Goal: Task Accomplishment & Management: Use online tool/utility

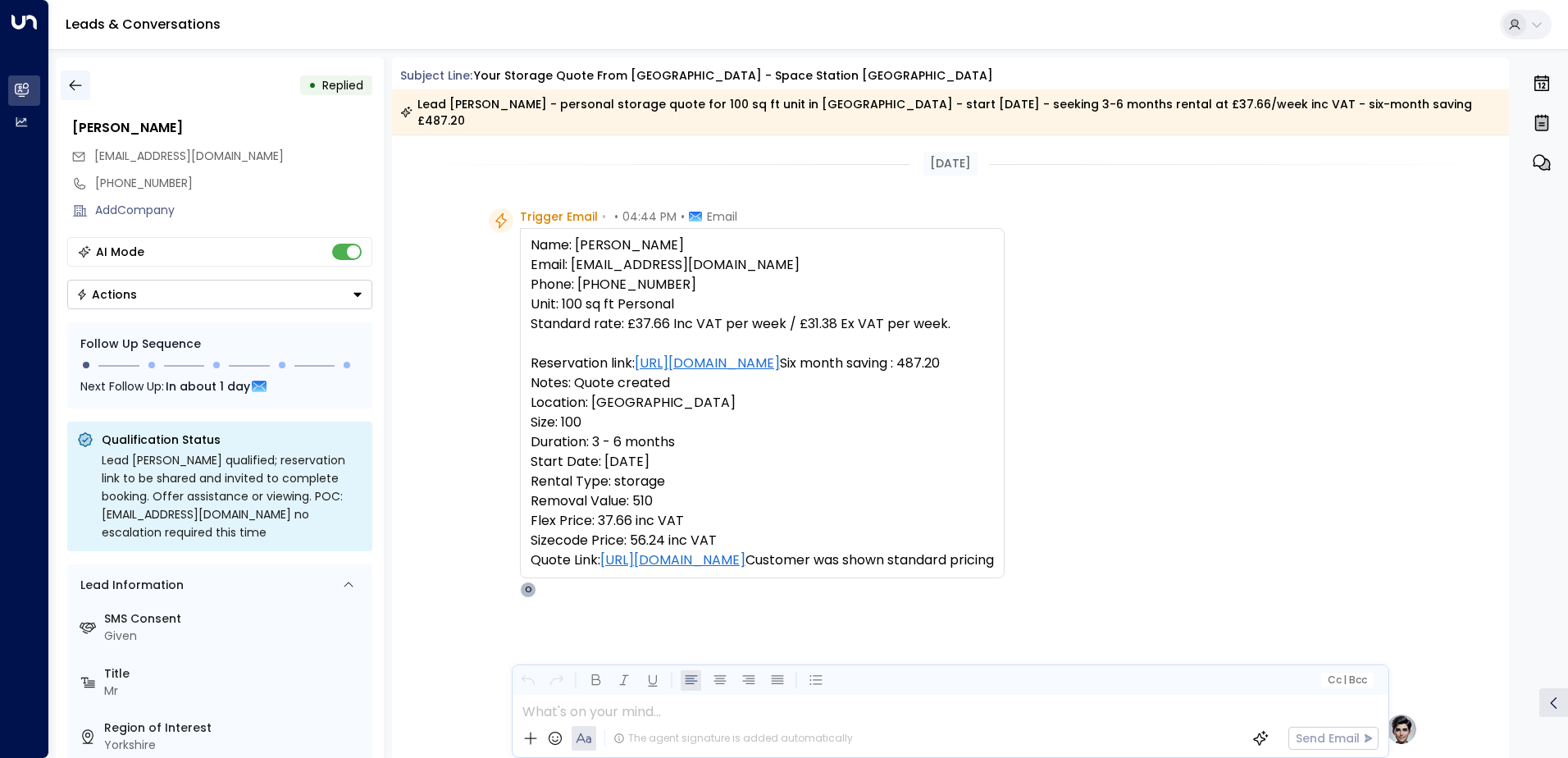
click at [77, 85] on icon "button" at bounding box center [75, 85] width 16 height 16
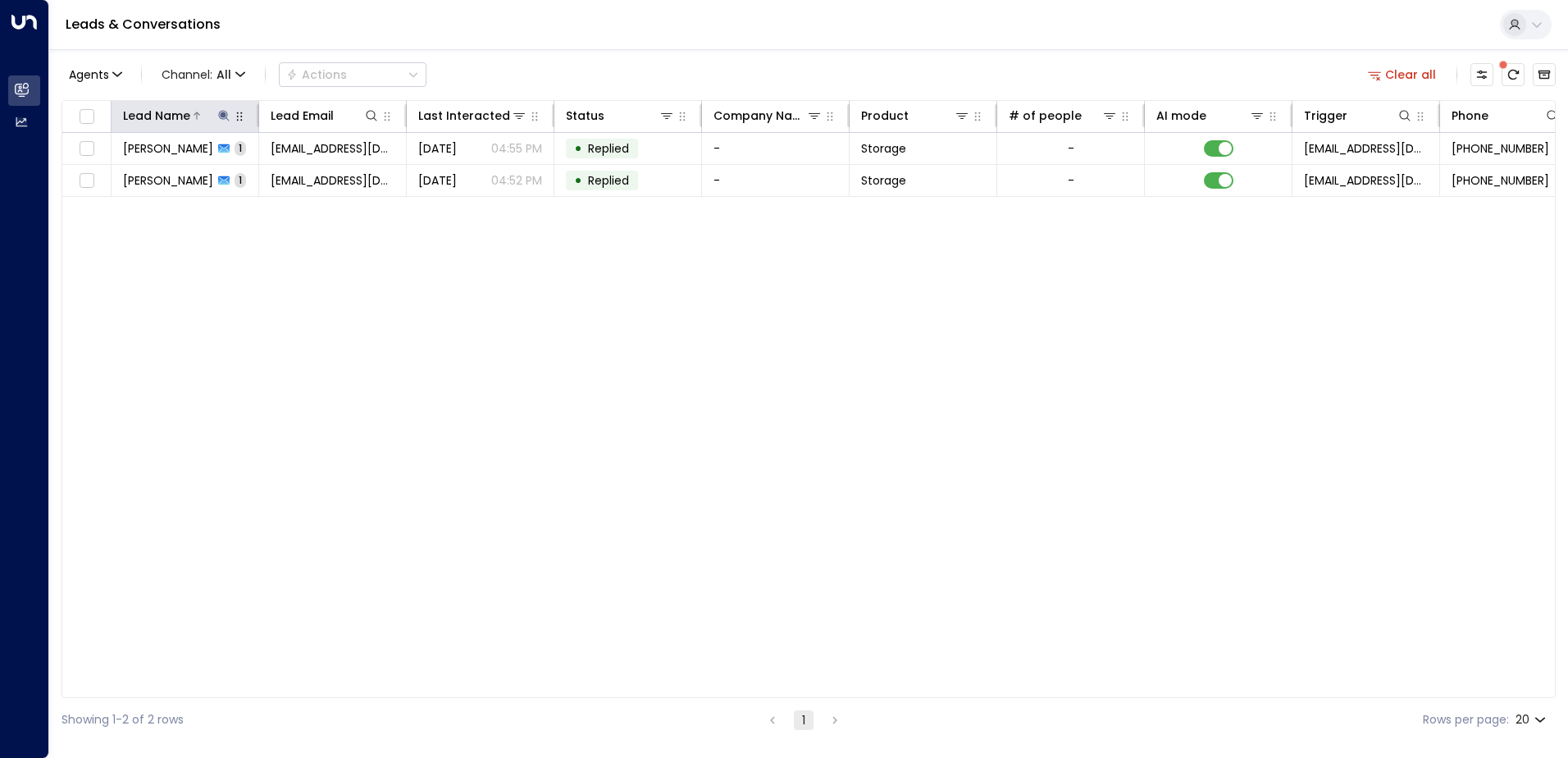
click at [222, 115] on icon at bounding box center [223, 115] width 11 height 11
click at [328, 173] on icon "button" at bounding box center [326, 176] width 14 height 14
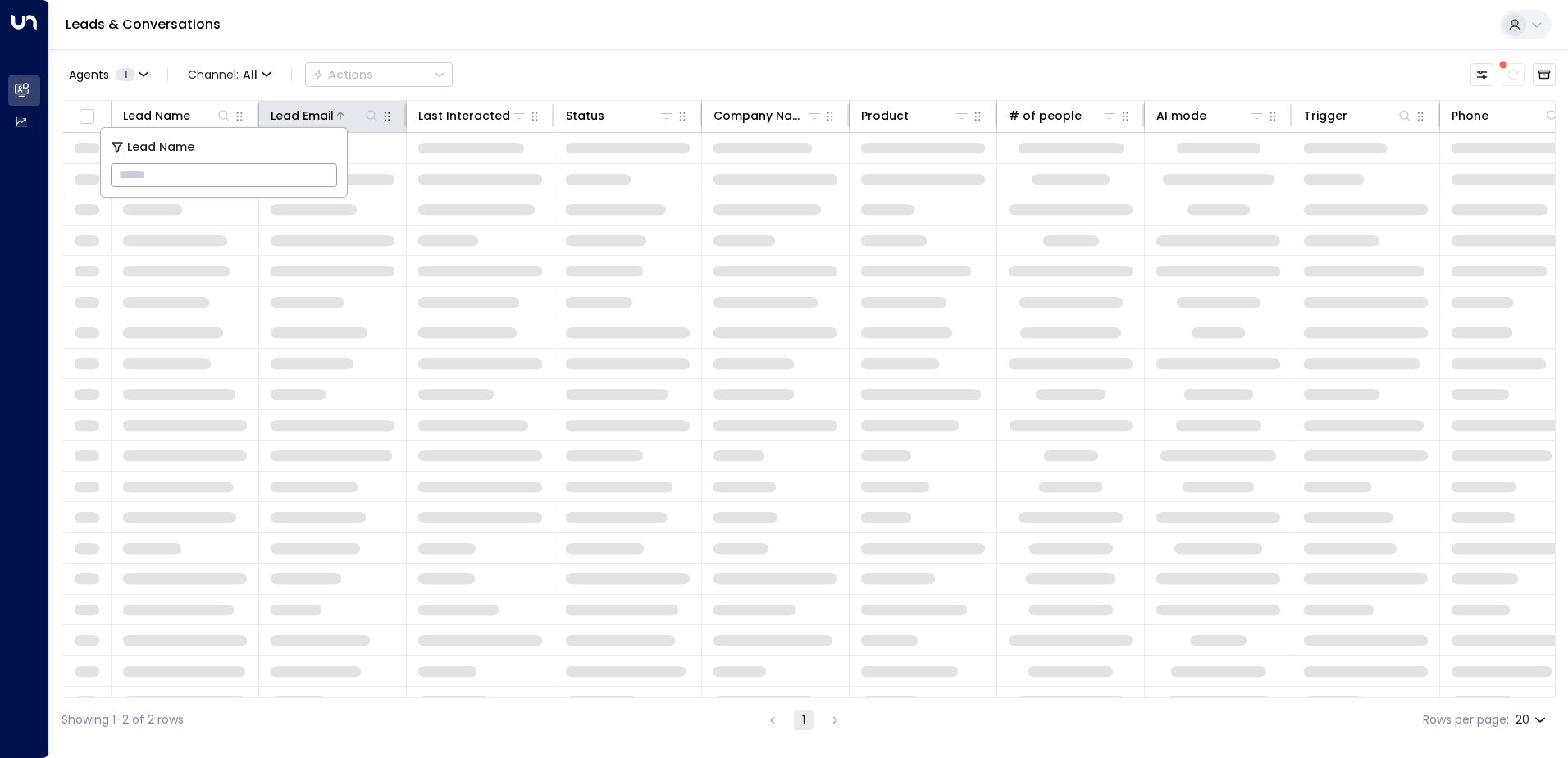
click at [370, 117] on icon at bounding box center [372, 116] width 14 height 14
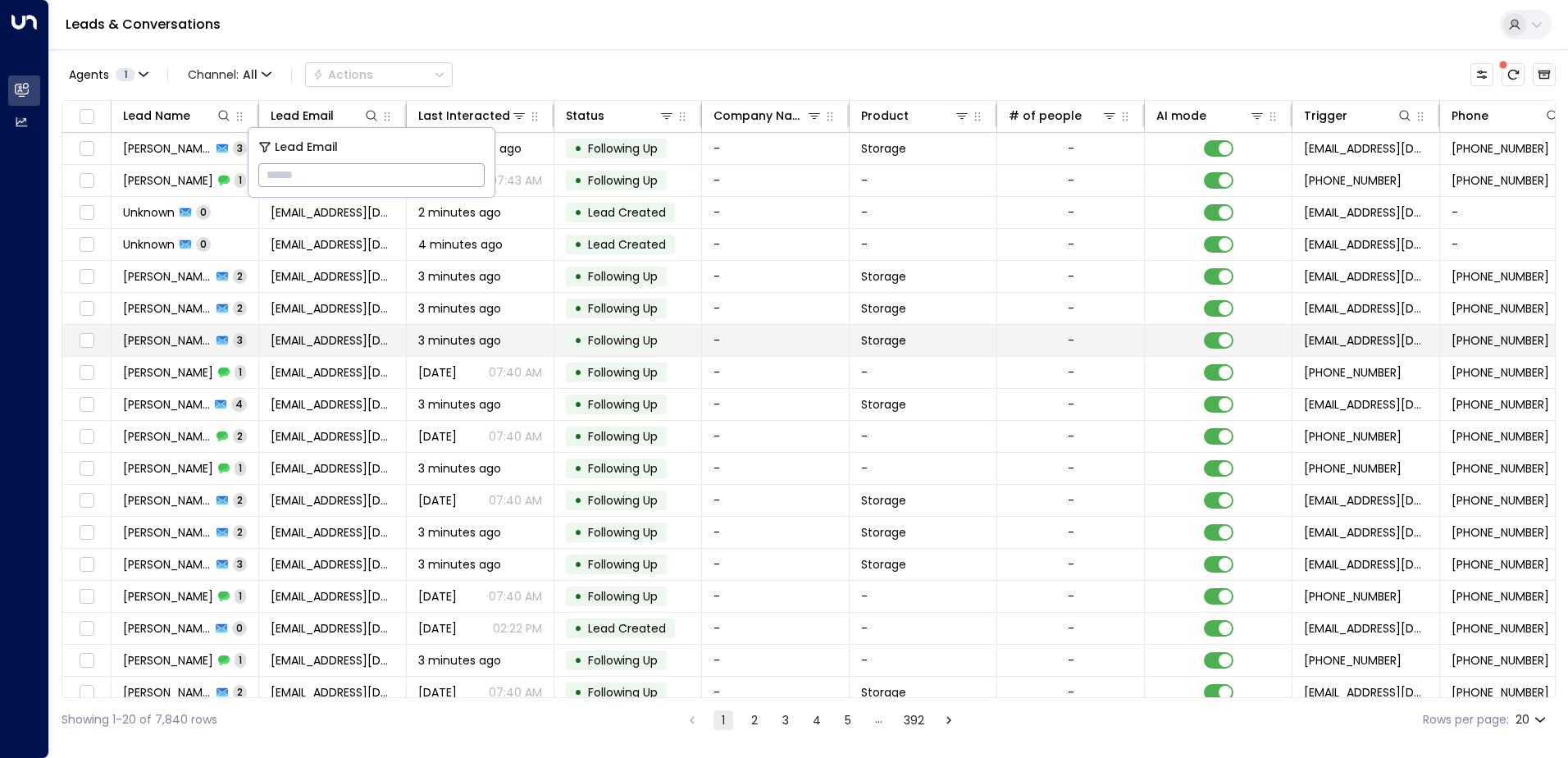
type input "**********"
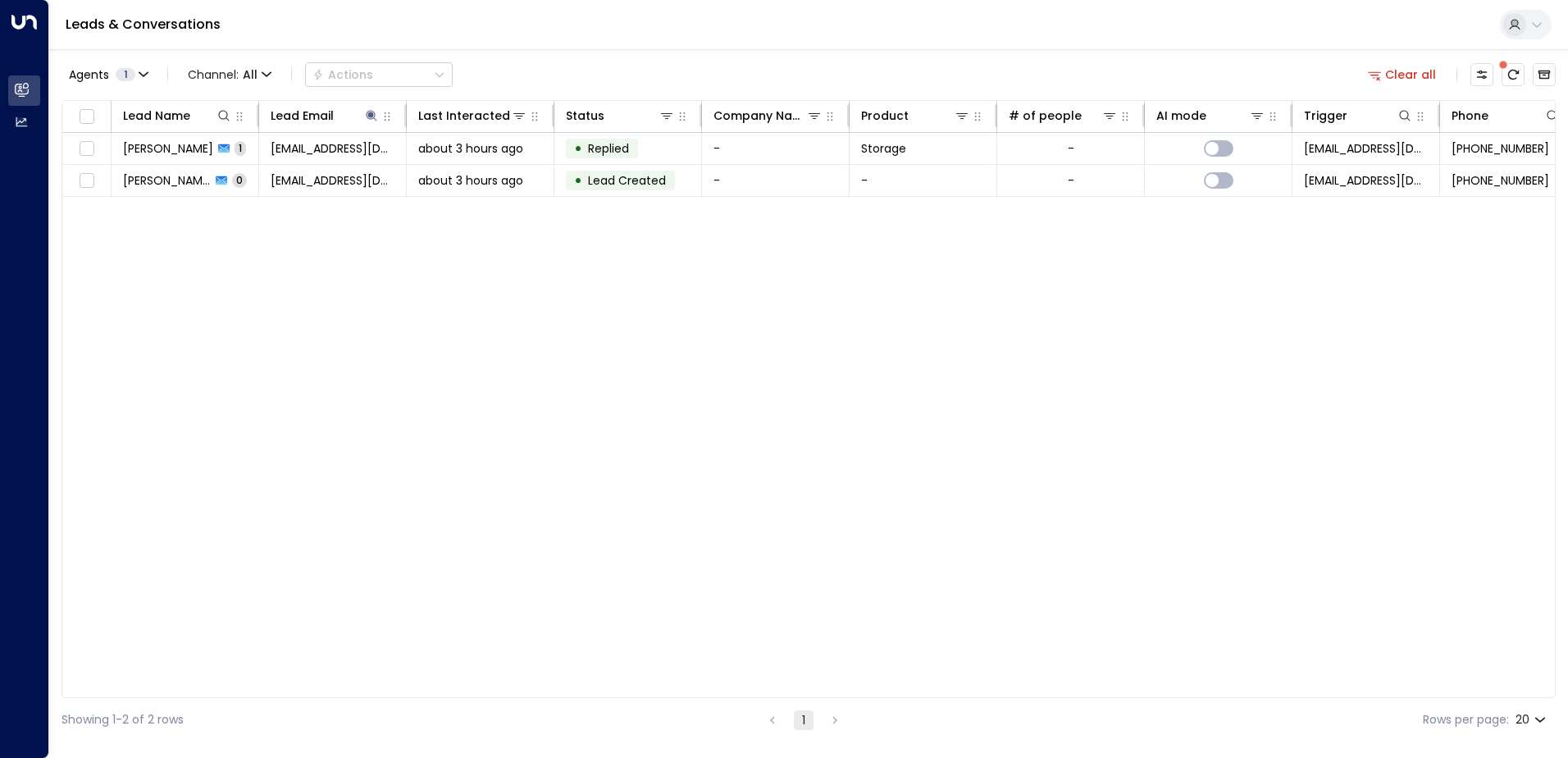
click at [573, 43] on div "Leads & Conversations" at bounding box center [808, 25] width 1519 height 50
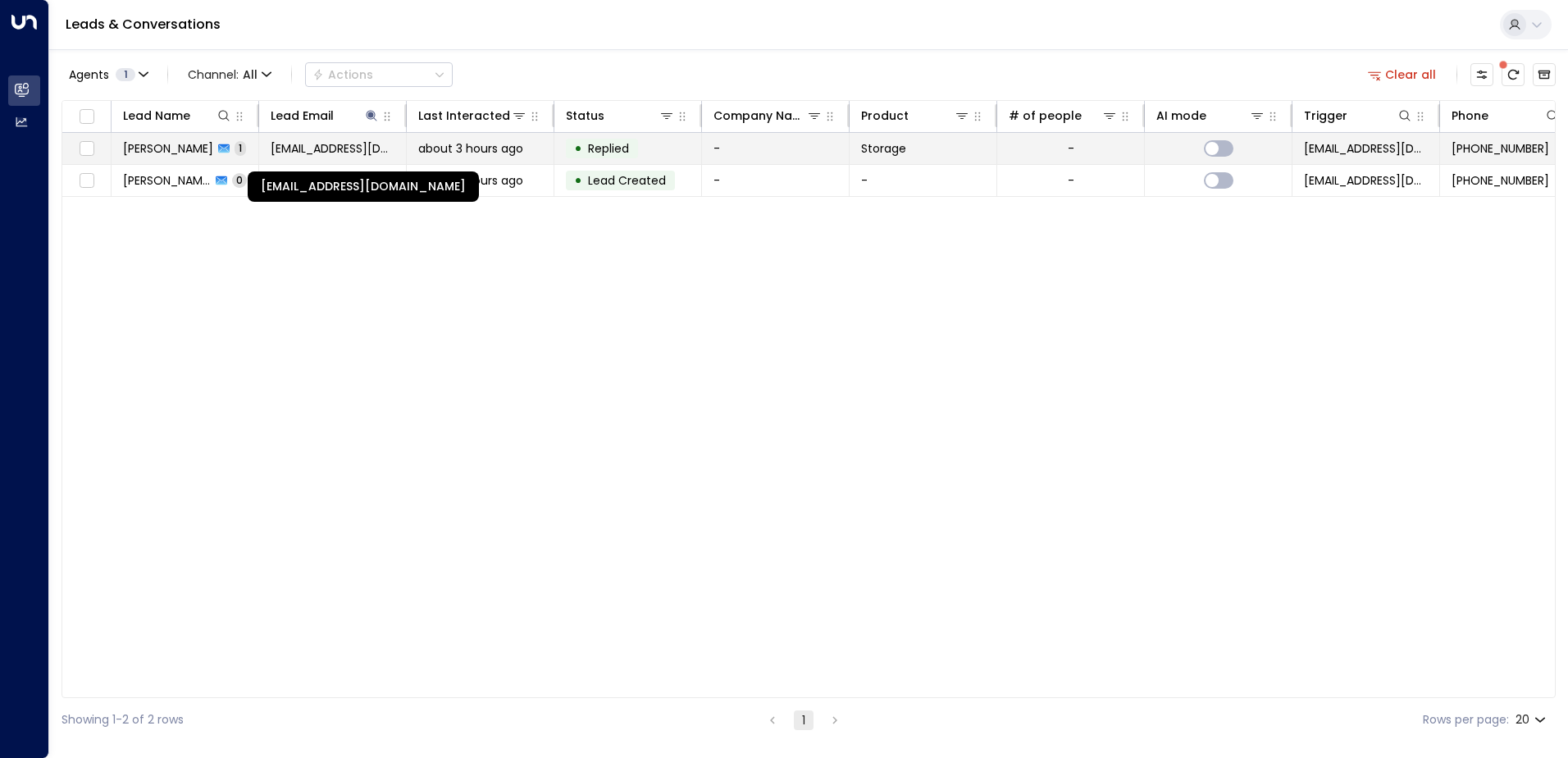
click at [331, 155] on span "[EMAIL_ADDRESS][DOMAIN_NAME]" at bounding box center [332, 148] width 124 height 16
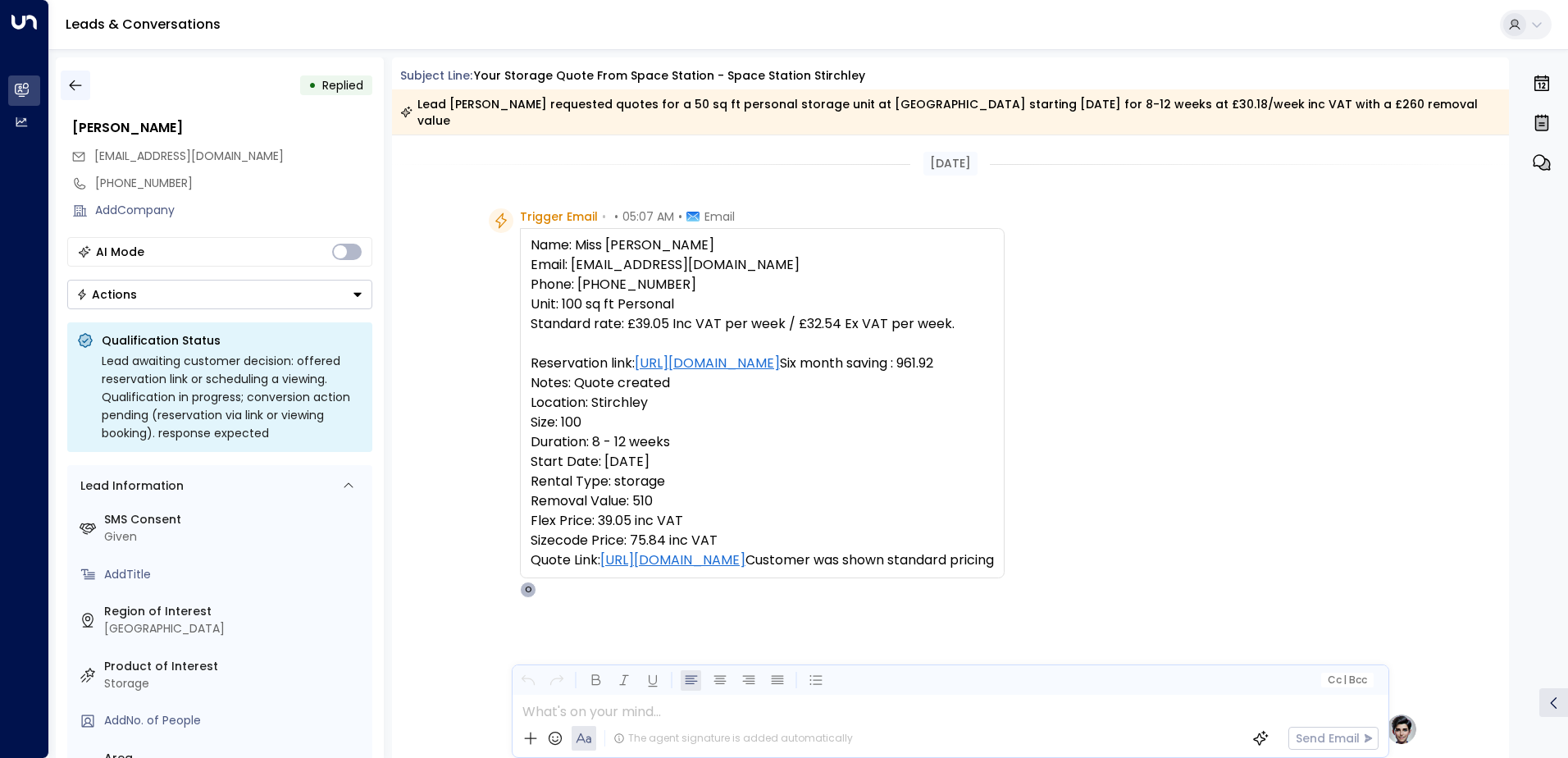
click at [79, 89] on icon "button" at bounding box center [75, 85] width 16 height 16
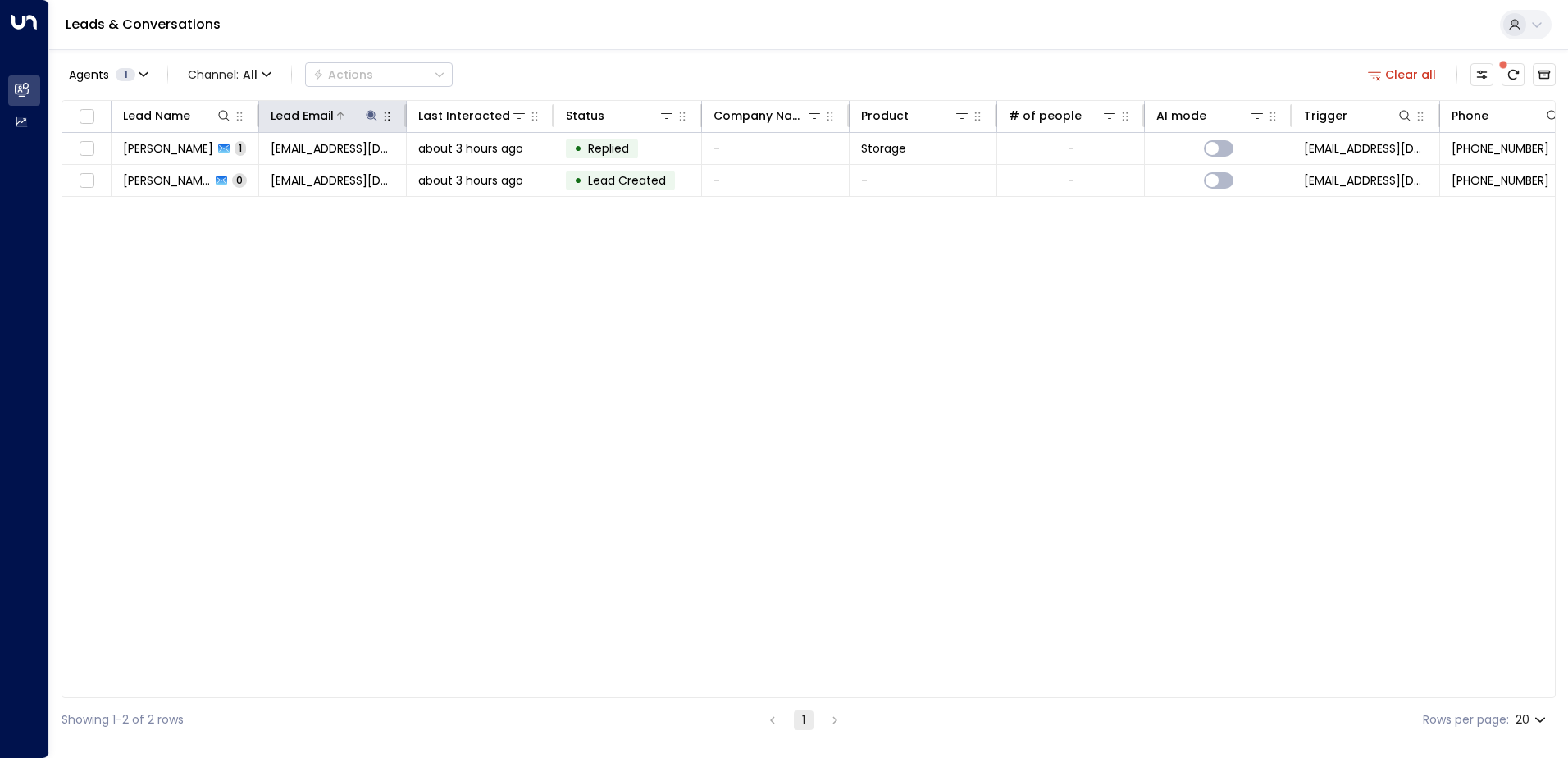
click at [369, 114] on icon at bounding box center [371, 115] width 11 height 11
click at [474, 177] on icon "button" at bounding box center [474, 175] width 11 height 11
click at [406, 172] on input "text" at bounding box center [372, 175] width 226 height 30
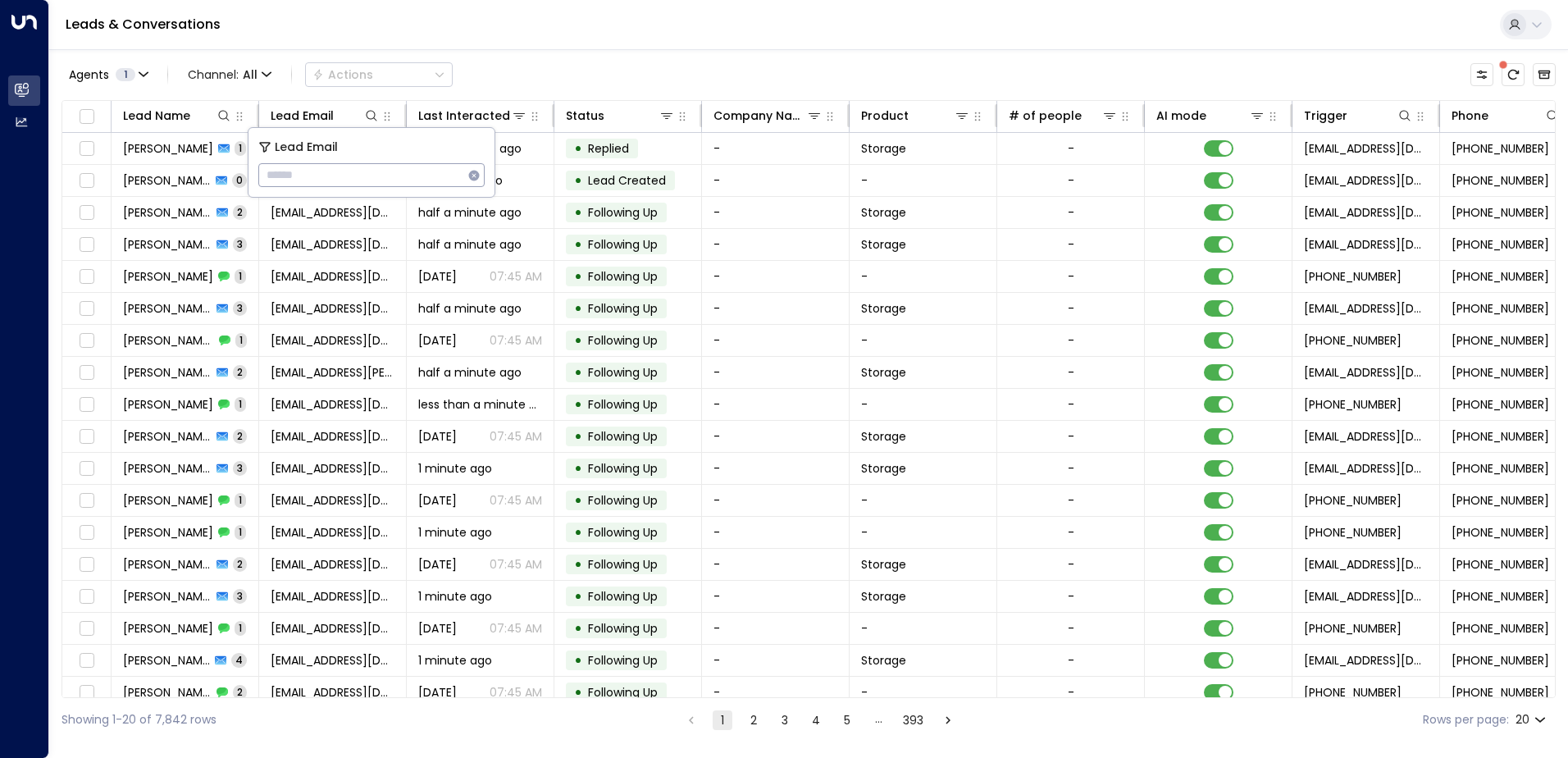
type input "**********"
click at [573, 36] on div "Leads & Conversations" at bounding box center [808, 25] width 1519 height 50
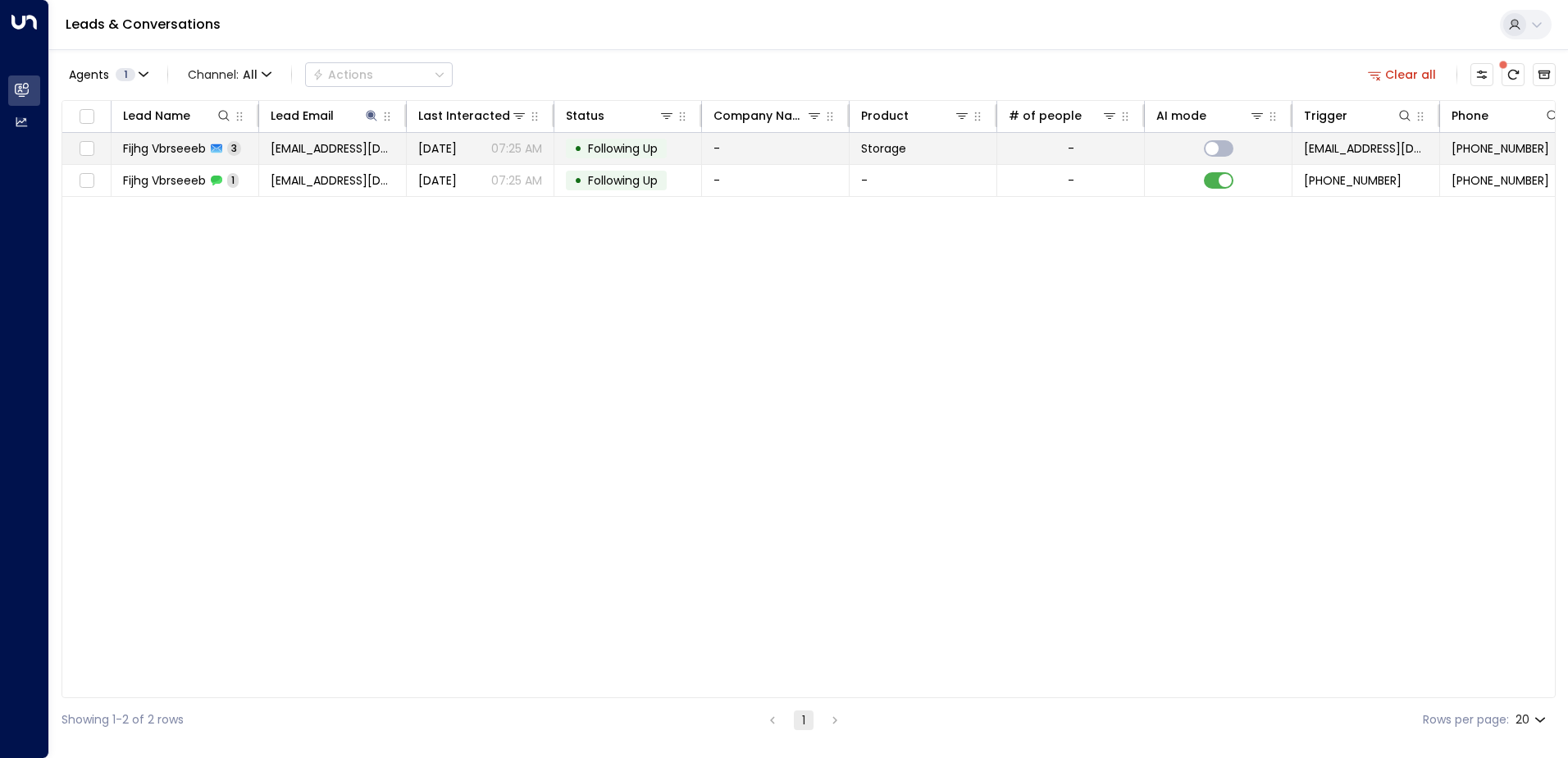
click at [348, 150] on td "[EMAIL_ADDRESS][DOMAIN_NAME]" at bounding box center [332, 149] width 148 height 31
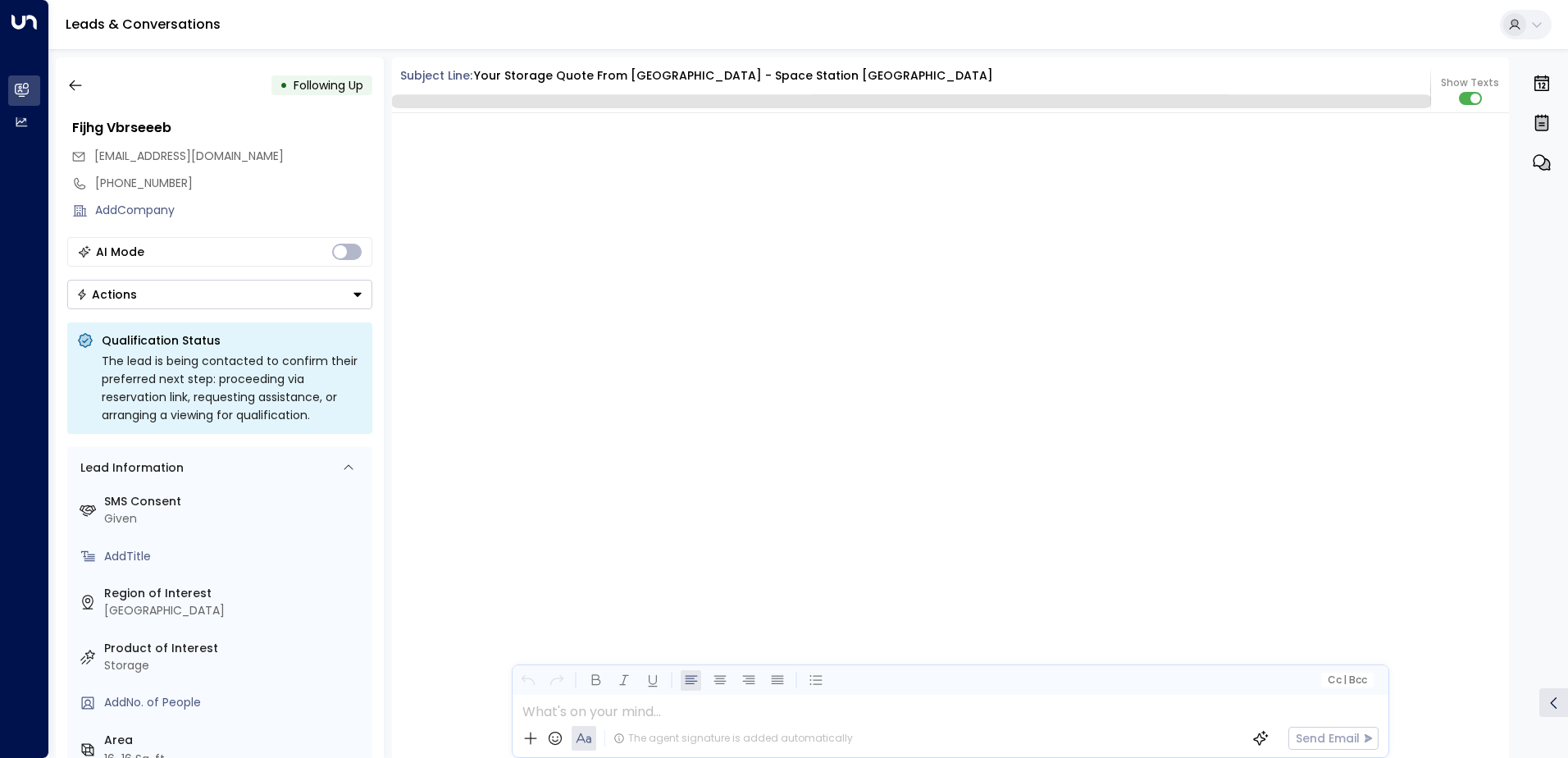
scroll to position [1843, 0]
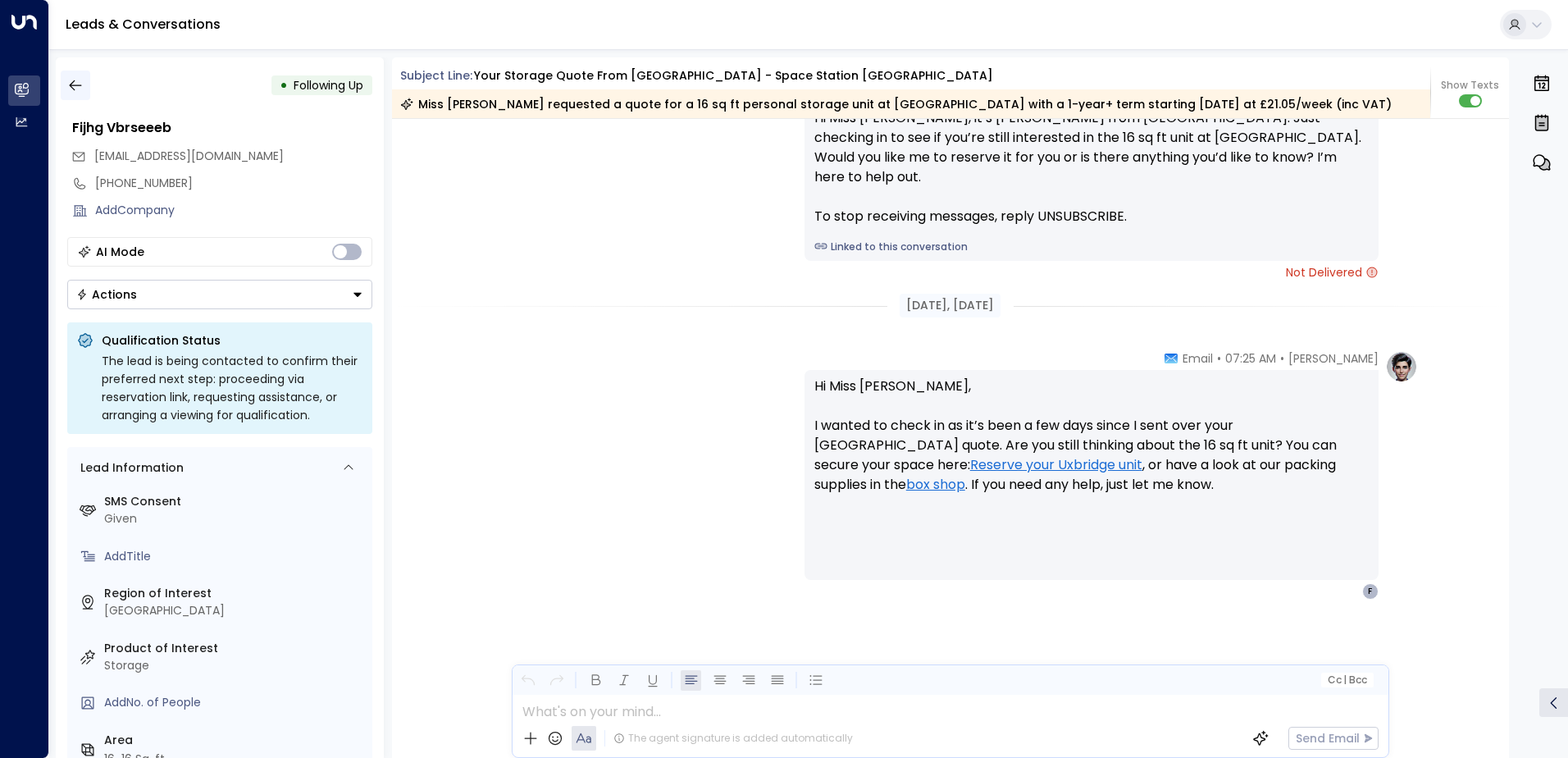
click at [73, 90] on icon "button" at bounding box center [75, 85] width 16 height 16
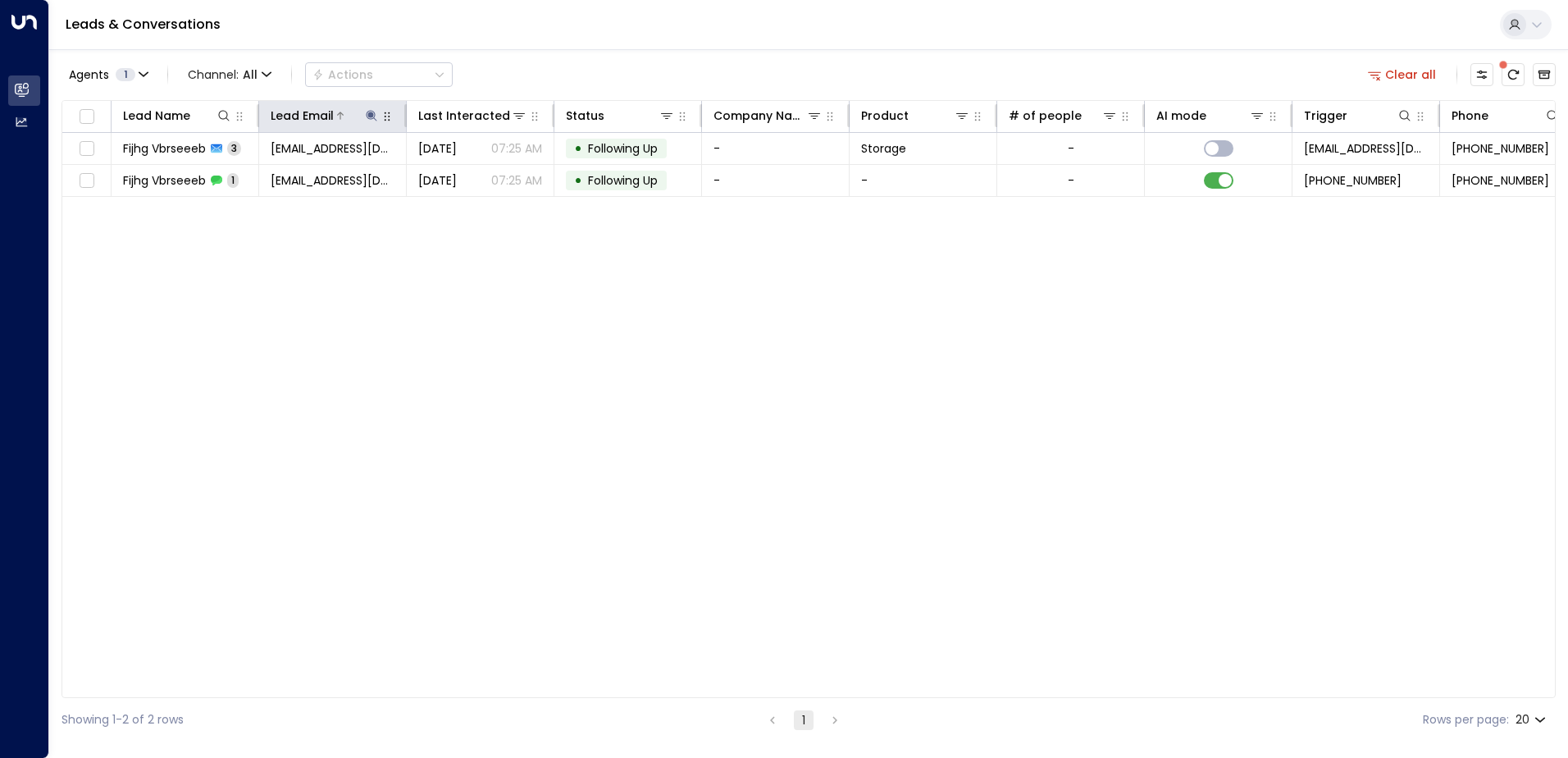
click at [371, 116] on icon at bounding box center [371, 115] width 11 height 11
click at [473, 178] on icon "button" at bounding box center [474, 175] width 11 height 11
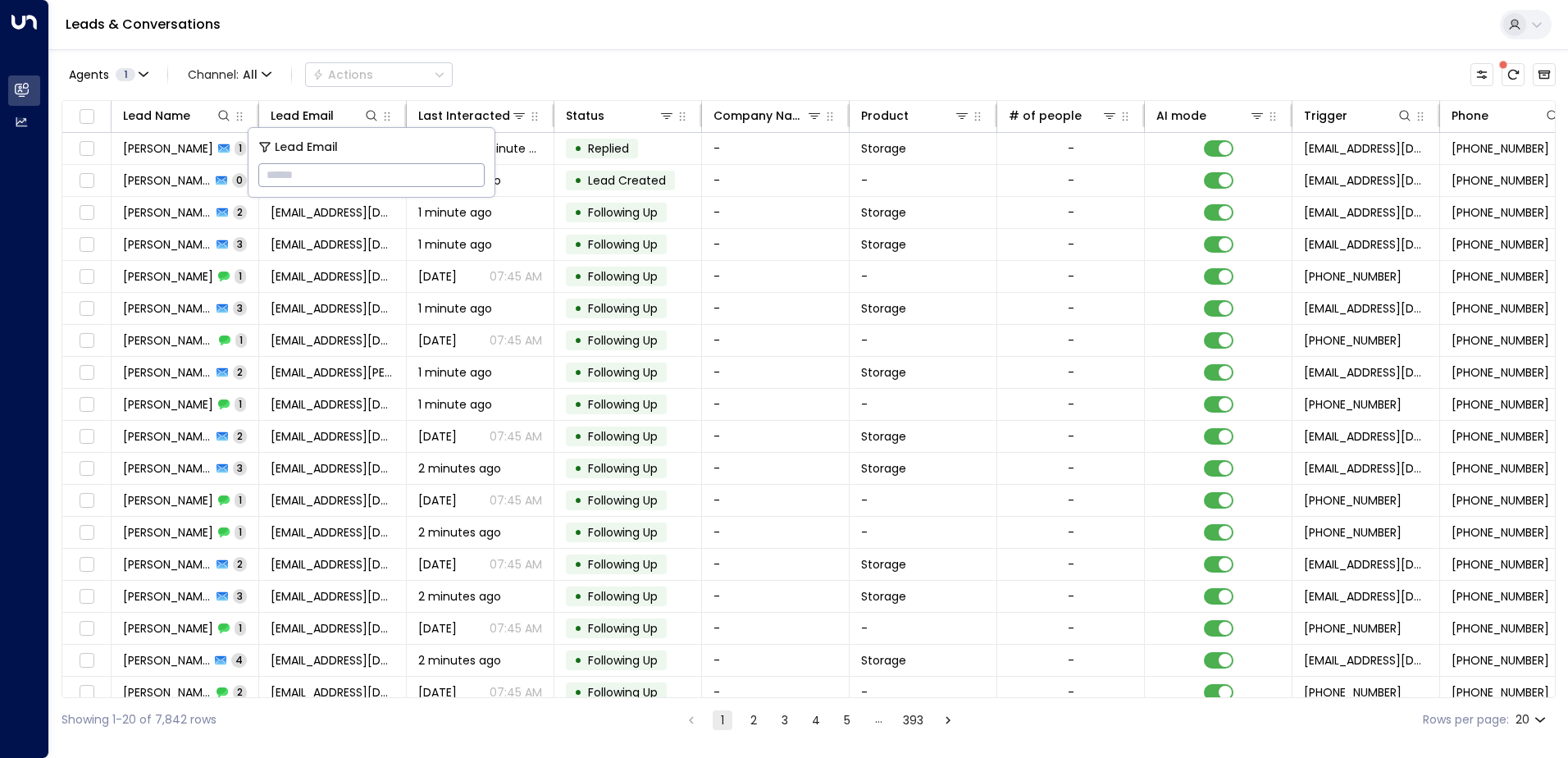
type input "**********"
click at [559, 34] on div "Leads & Conversations" at bounding box center [808, 25] width 1519 height 50
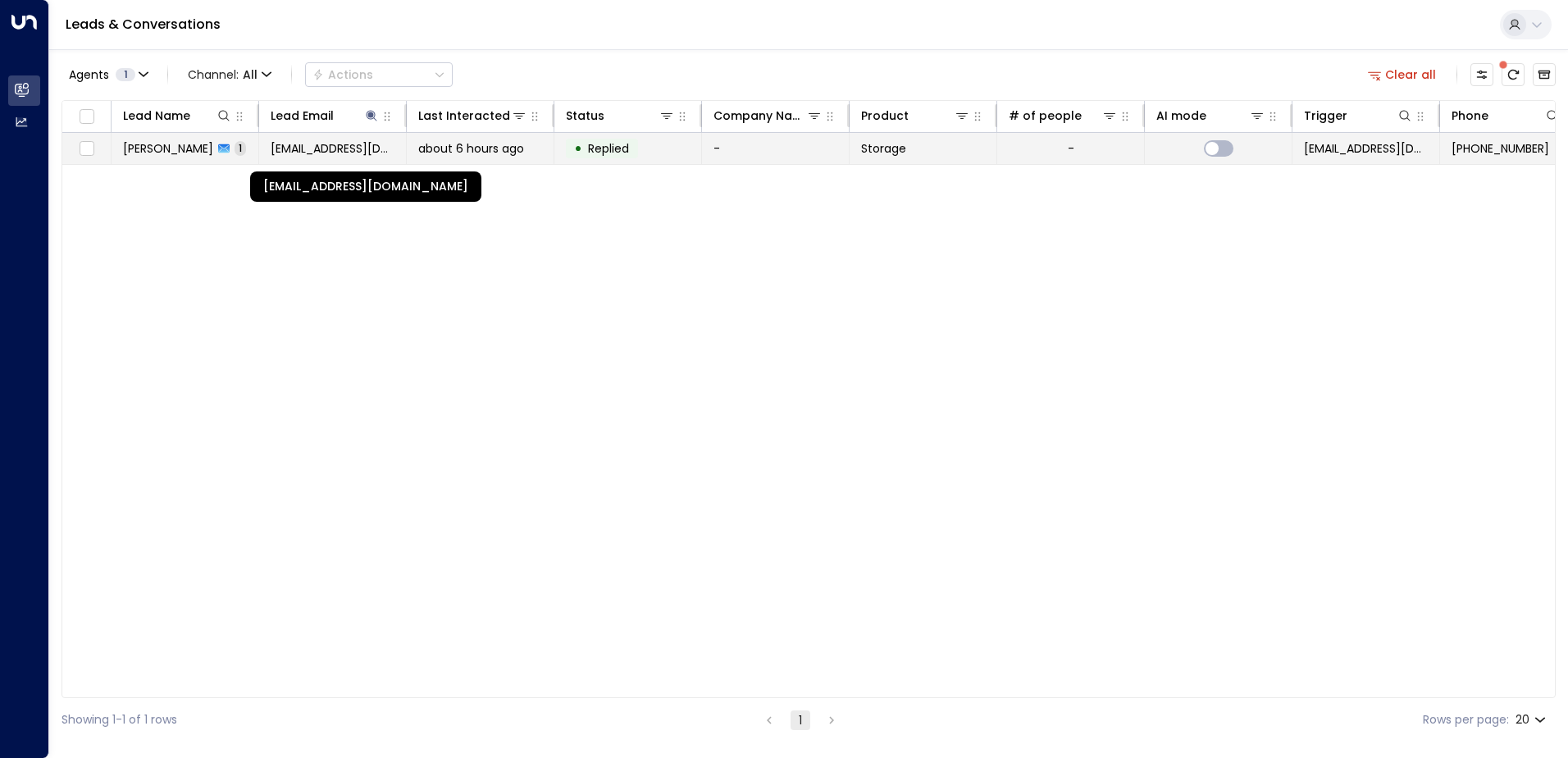
click at [335, 154] on span "[EMAIL_ADDRESS][DOMAIN_NAME]" at bounding box center [332, 148] width 124 height 16
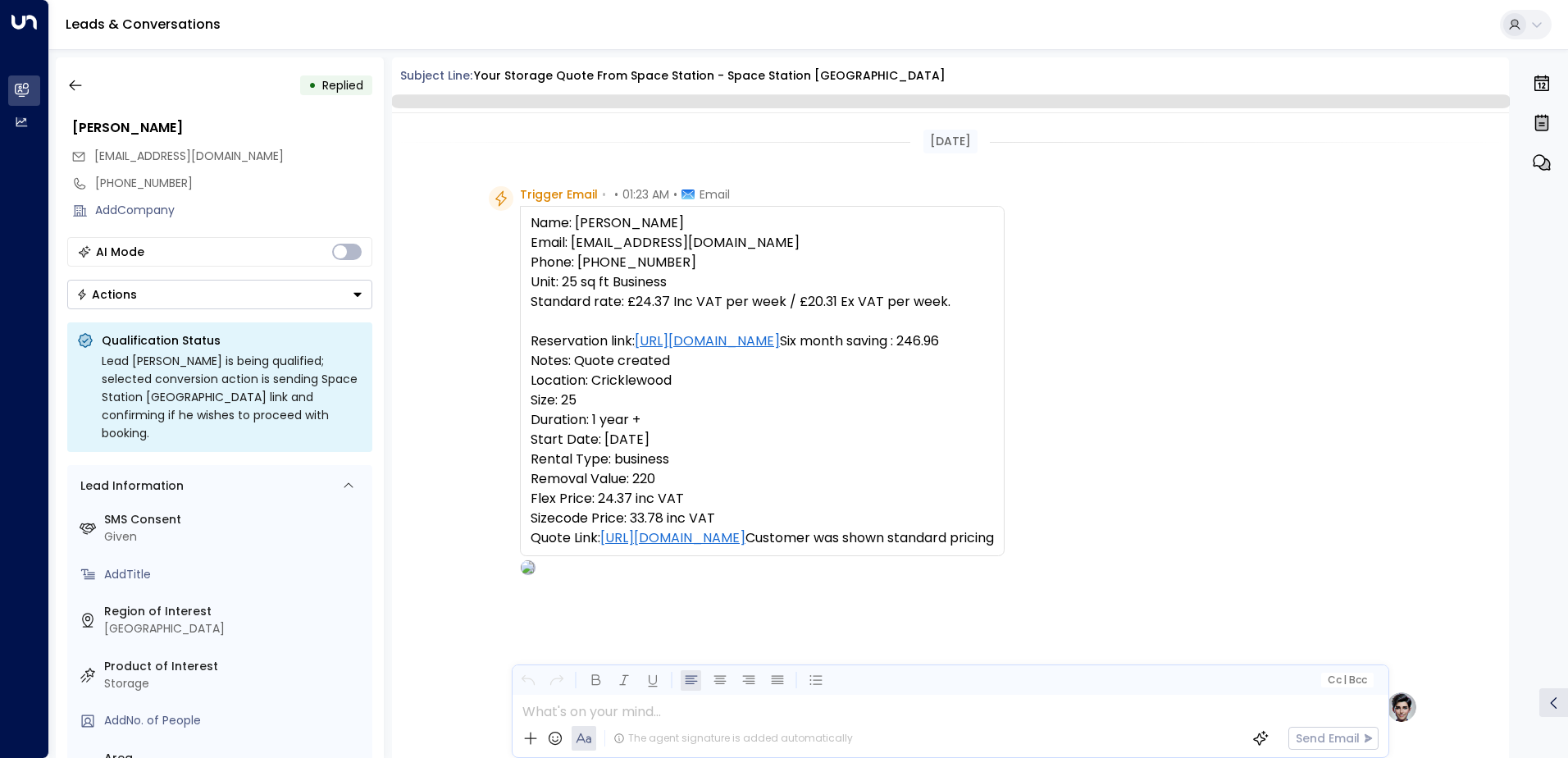
scroll to position [619, 0]
